Goal: Find specific page/section: Find specific page/section

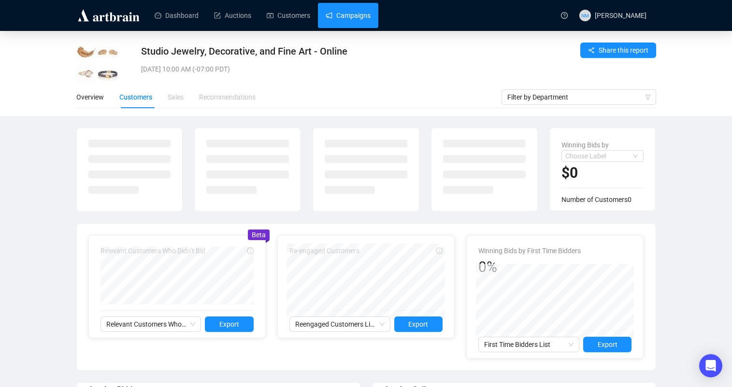
click at [368, 21] on link "Campaigns" at bounding box center [347, 15] width 45 height 25
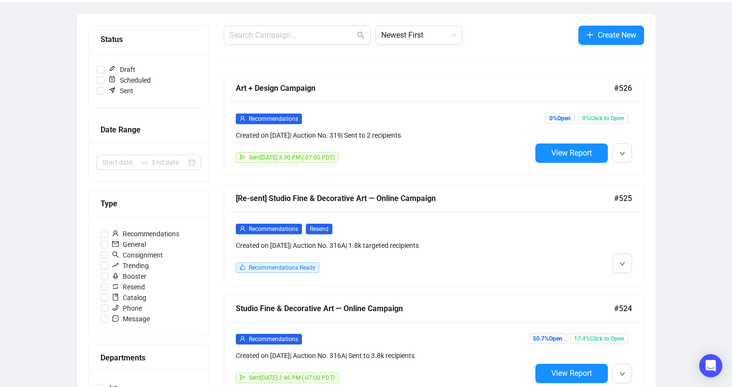
scroll to position [108, 0]
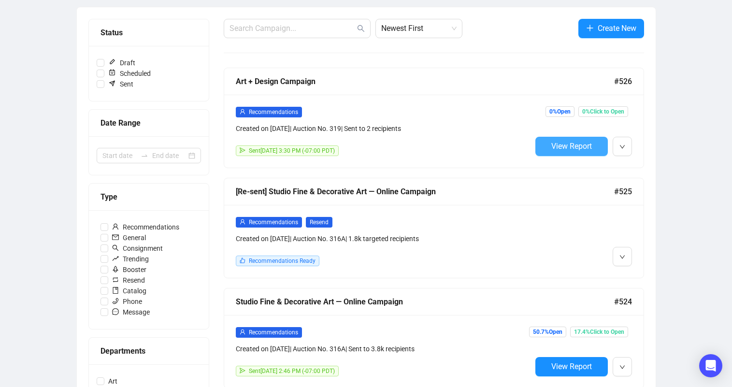
click at [576, 148] on span "View Report" at bounding box center [571, 145] width 41 height 9
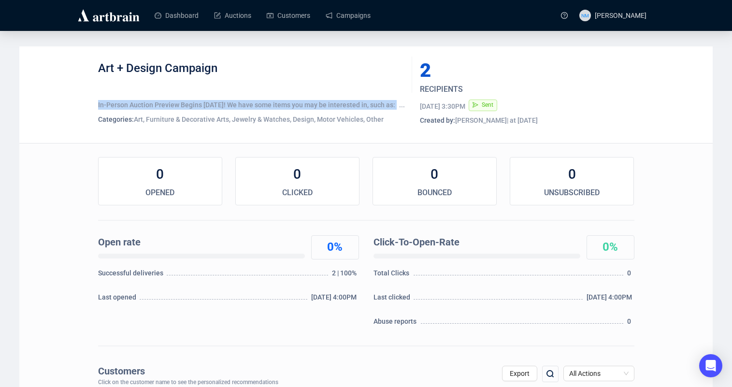
drag, startPoint x: 97, startPoint y: 106, endPoint x: 406, endPoint y: 108, distance: 308.6
click at [406, 108] on div "Art + Design Campaign In-Person Auction Preview Begins [DATE]! We have some ite…" at bounding box center [366, 95] width 536 height 68
copy div "In-Person Auction Preview Begins [DATE]! We have some items you may be interest…"
